Goal: Check status: Check status

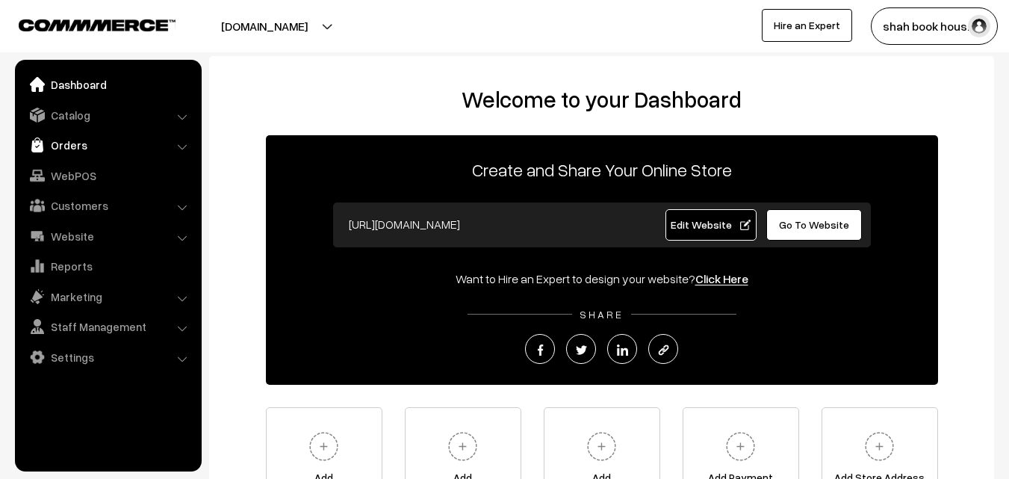
click at [75, 145] on link "Orders" at bounding box center [108, 144] width 178 height 27
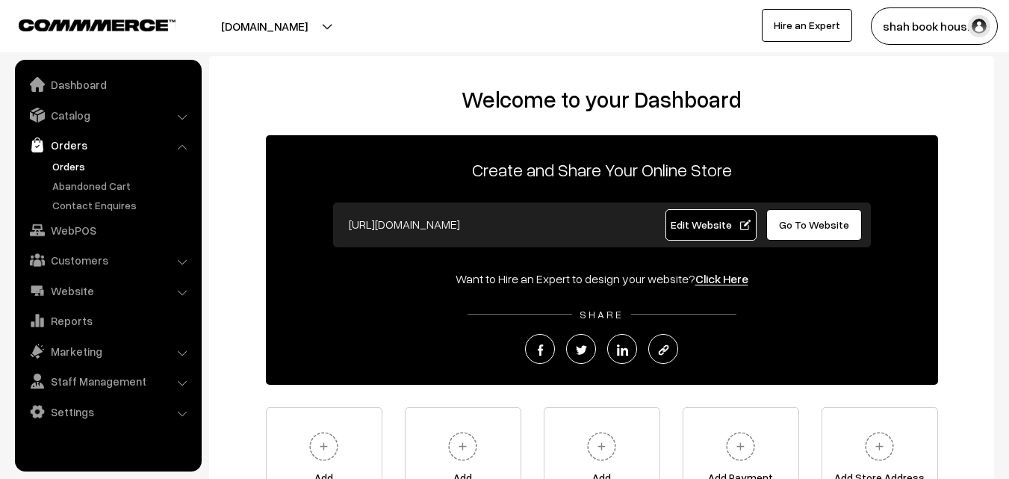
click at [69, 167] on link "Orders" at bounding box center [123, 166] width 148 height 16
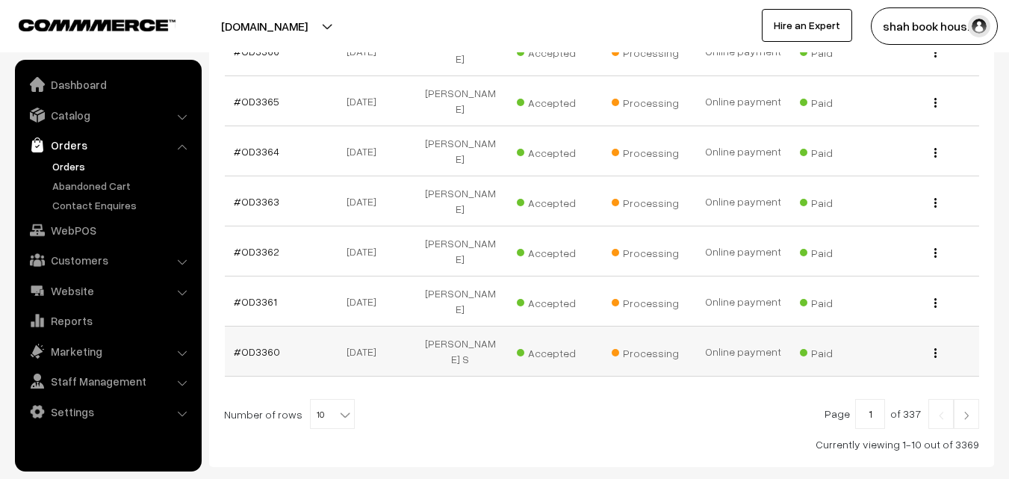
scroll to position [508, 0]
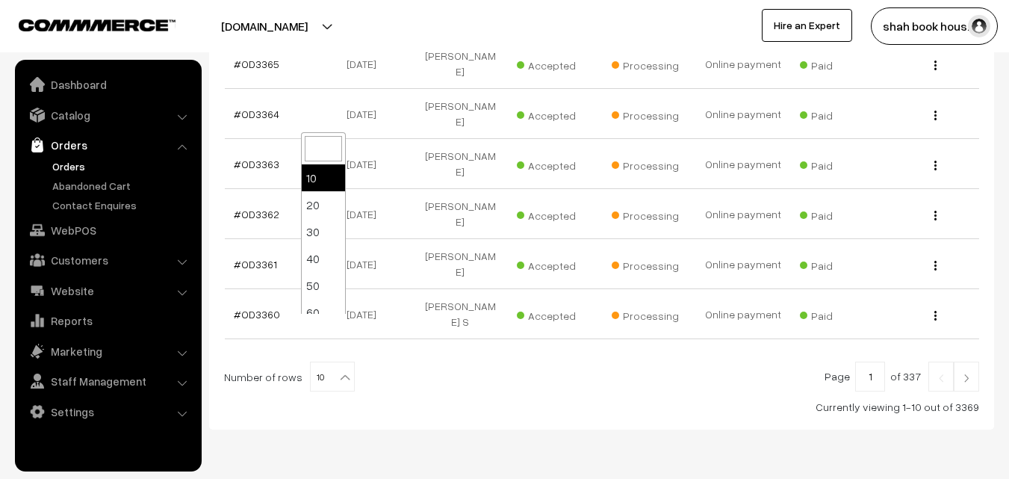
click at [338, 370] on b at bounding box center [345, 377] width 15 height 15
select select "100"
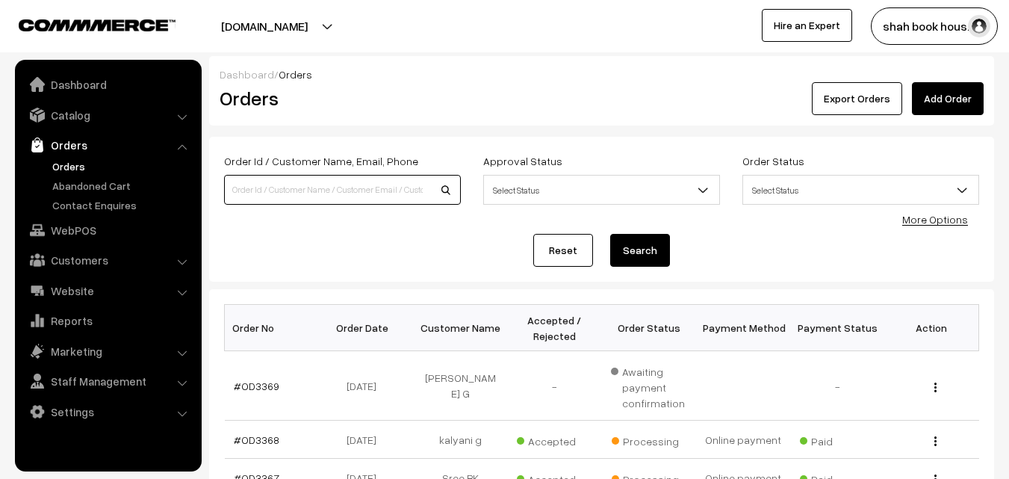
click at [335, 193] on input at bounding box center [342, 190] width 237 height 30
type input "yash"
click at [644, 250] on button "Search" at bounding box center [640, 250] width 60 height 33
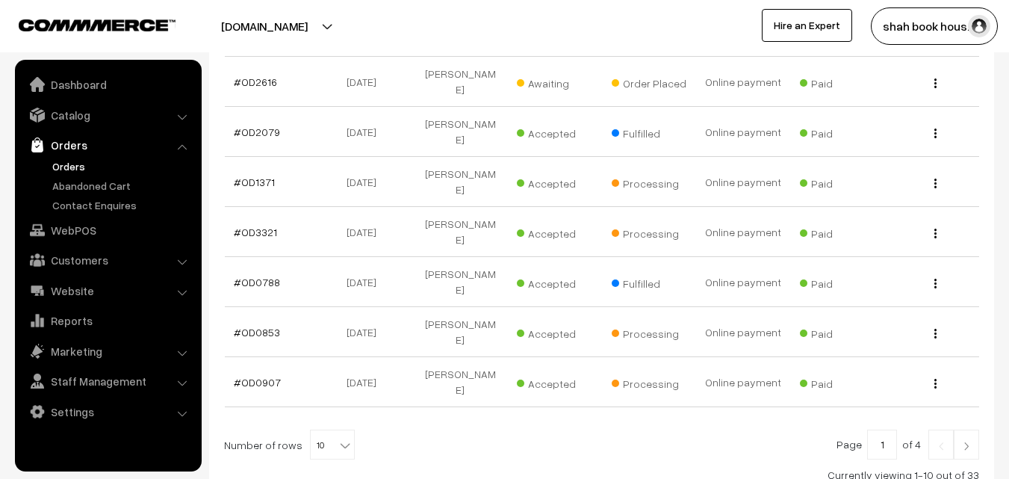
scroll to position [453, 0]
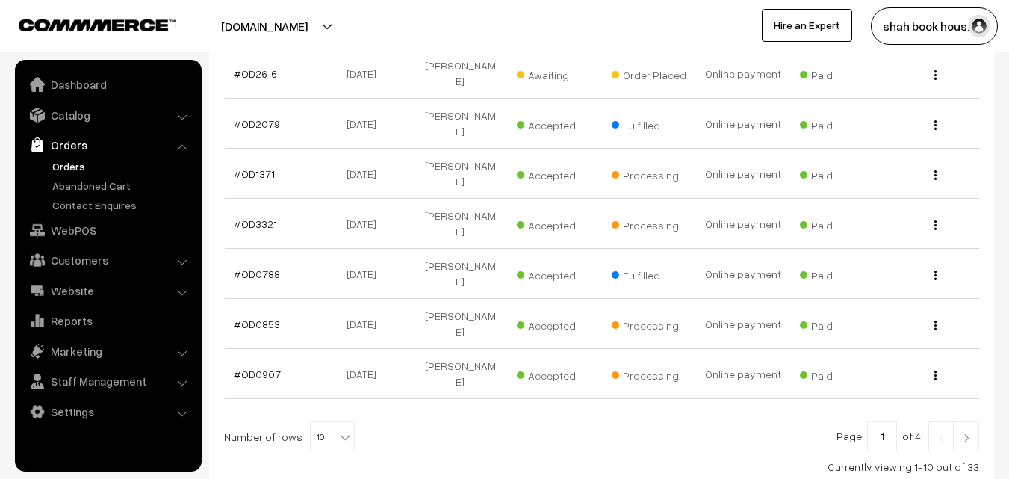
click at [338, 429] on b at bounding box center [345, 436] width 15 height 15
select select "100"
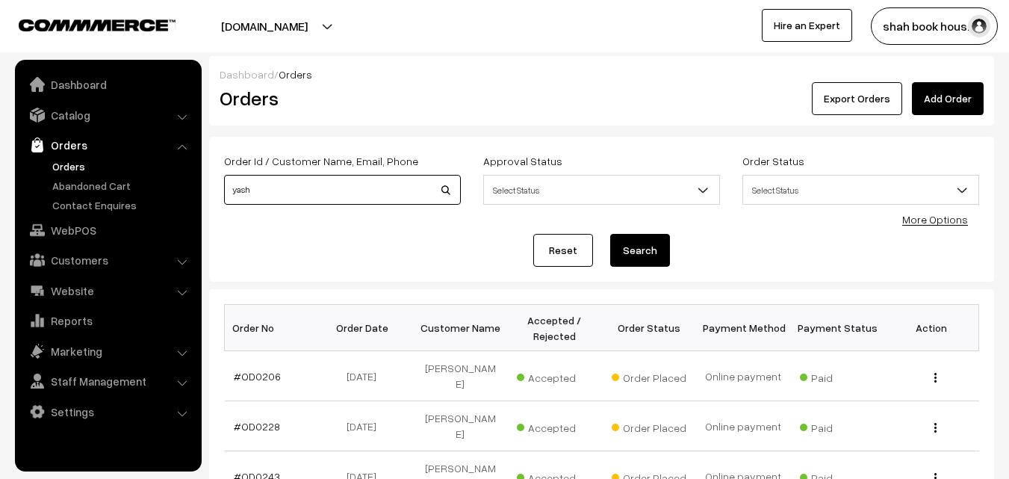
click at [283, 187] on input "yash" at bounding box center [342, 190] width 237 height 30
click at [610, 234] on button "Search" at bounding box center [640, 250] width 60 height 33
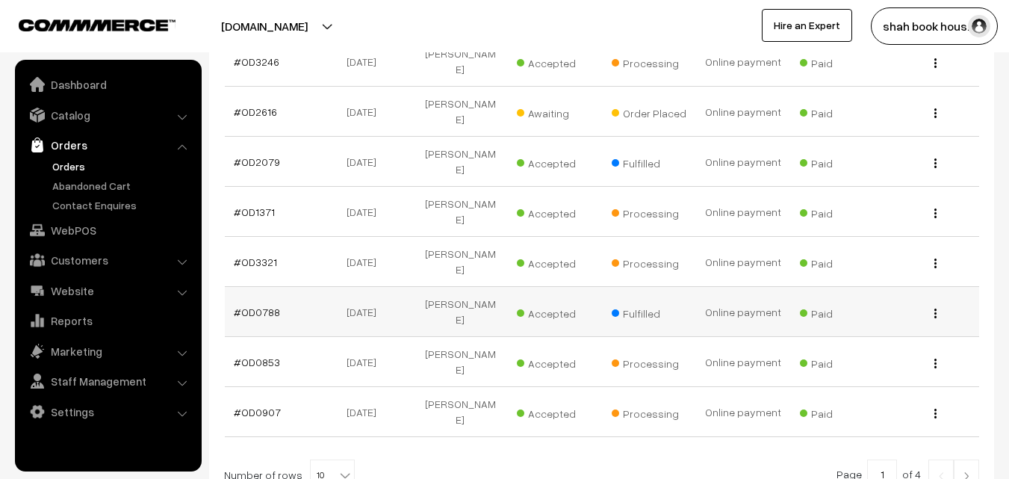
scroll to position [453, 0]
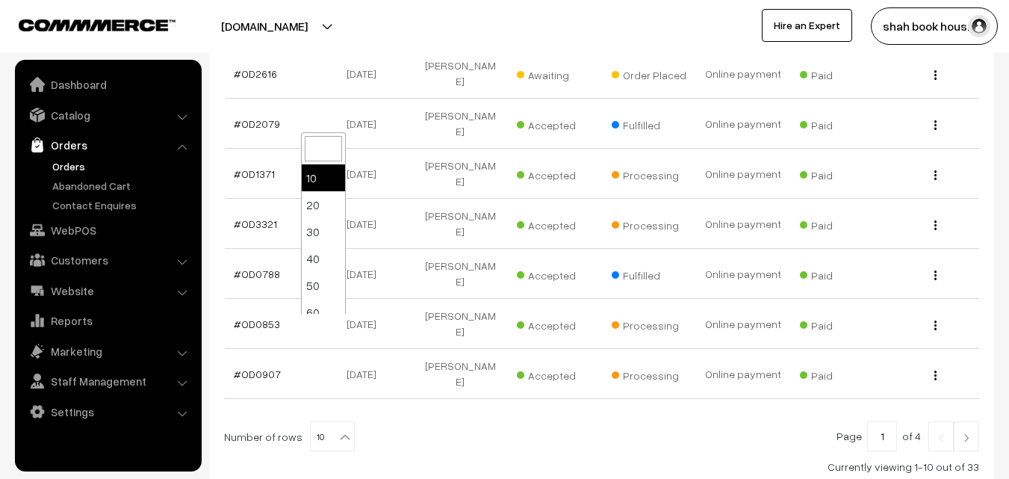
click at [338, 429] on b at bounding box center [345, 436] width 15 height 15
select select "100"
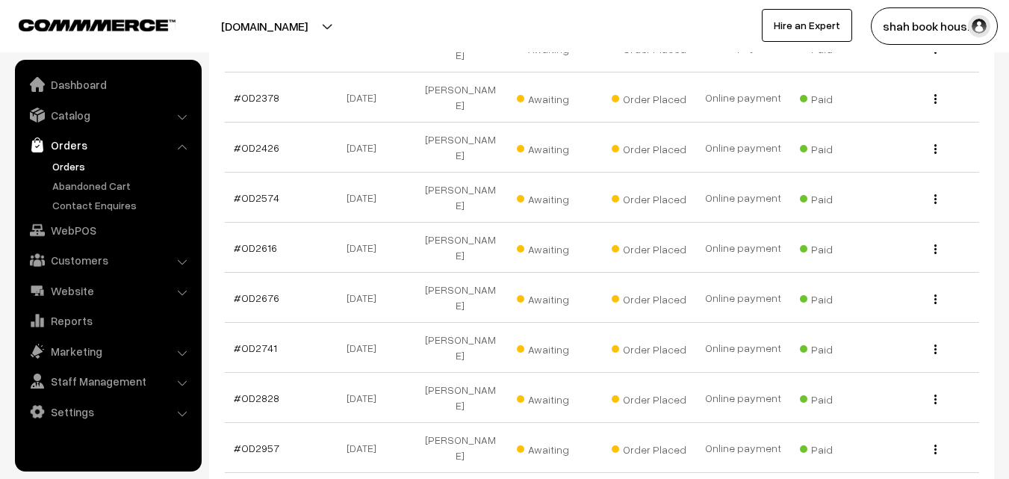
scroll to position [1375, 0]
